Goal: Information Seeking & Learning: Learn about a topic

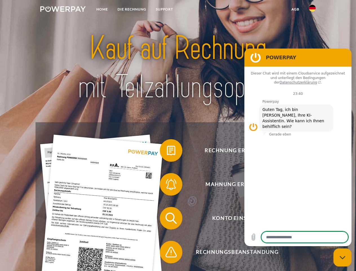
click at [63, 10] on img at bounding box center [62, 9] width 45 height 6
click at [313, 10] on img at bounding box center [312, 8] width 7 height 7
click at [295, 9] on link "agb" at bounding box center [295, 9] width 17 height 10
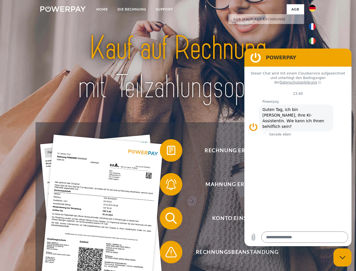
click at [167, 151] on span at bounding box center [163, 150] width 28 height 28
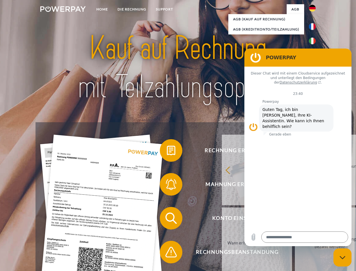
click at [167, 185] on span at bounding box center [163, 184] width 28 height 28
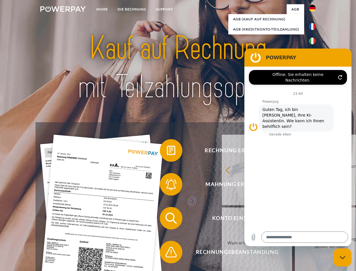
click at [295, 219] on link "Bis wann muss die Rechnung bezahlt werden?" at bounding box center [330, 242] width 70 height 71
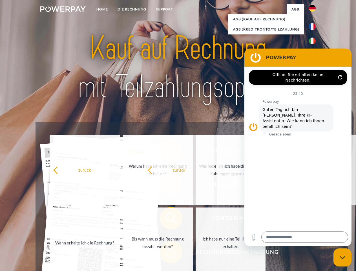
click at [167, 253] on span at bounding box center [163, 252] width 28 height 28
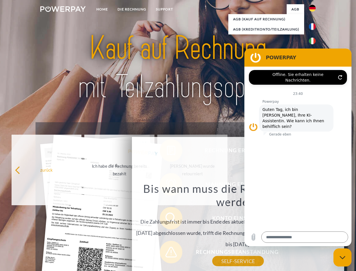
click at [343, 257] on icon "Messaging-Fenster schließen" at bounding box center [343, 258] width 6 height 4
type textarea "*"
